Goal: Find specific page/section: Find specific page/section

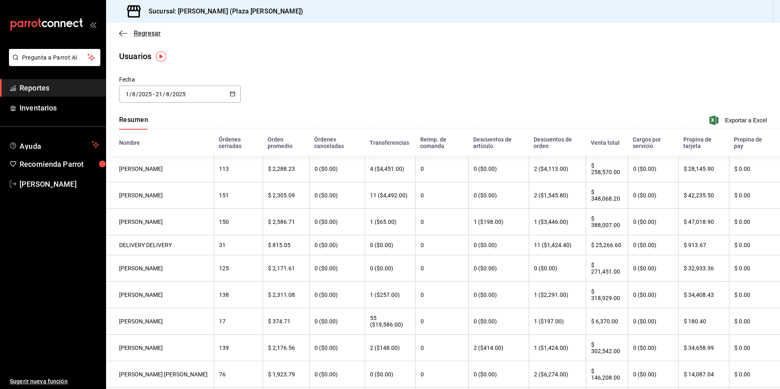
click at [150, 34] on span "Regresar" at bounding box center [147, 33] width 27 height 8
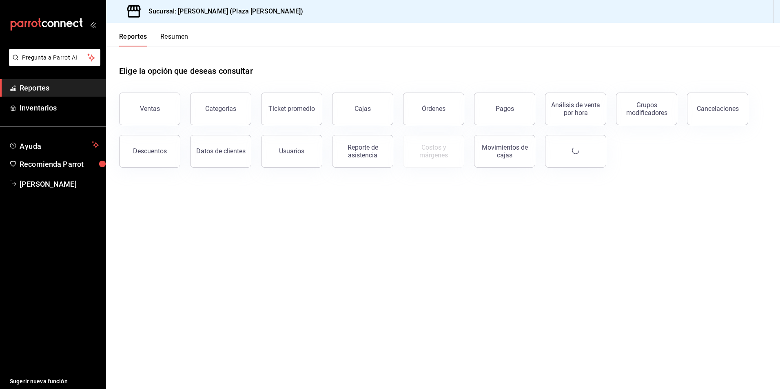
click at [178, 33] on button "Resumen" at bounding box center [174, 40] width 28 height 14
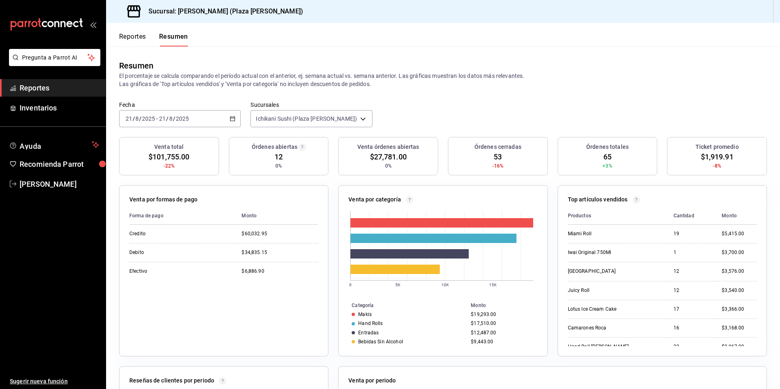
click at [132, 34] on button "Reportes" at bounding box center [132, 40] width 27 height 14
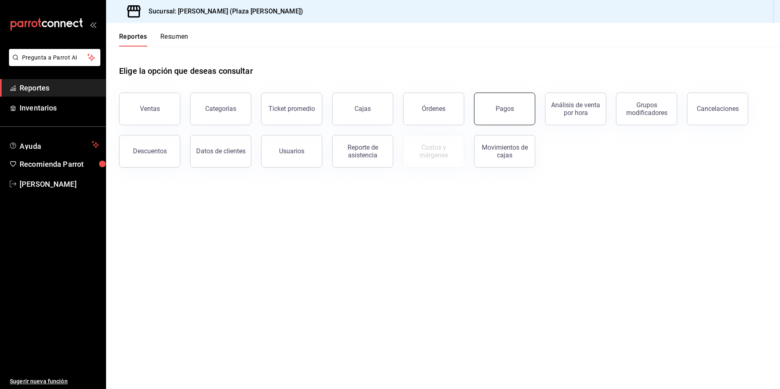
click at [516, 110] on button "Pagos" at bounding box center [504, 109] width 61 height 33
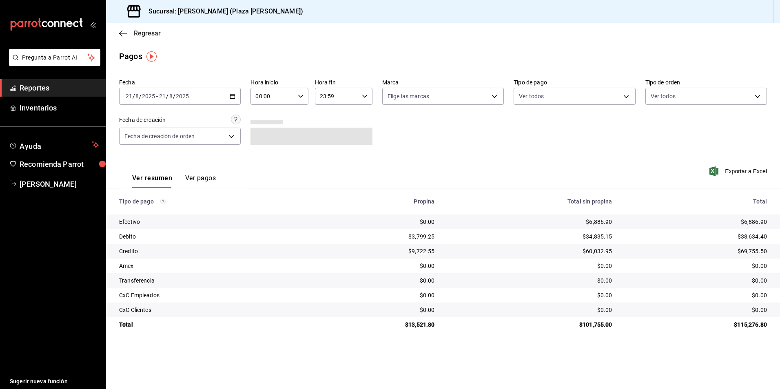
click at [140, 36] on span "Regresar" at bounding box center [147, 33] width 27 height 8
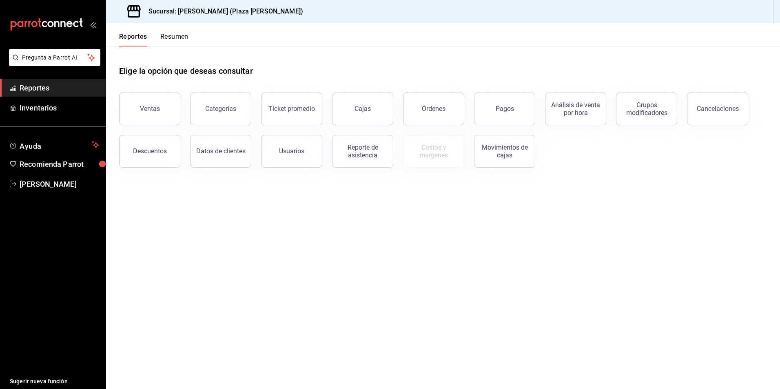
click at [179, 38] on button "Resumen" at bounding box center [174, 40] width 28 height 14
